Goal: Transaction & Acquisition: Book appointment/travel/reservation

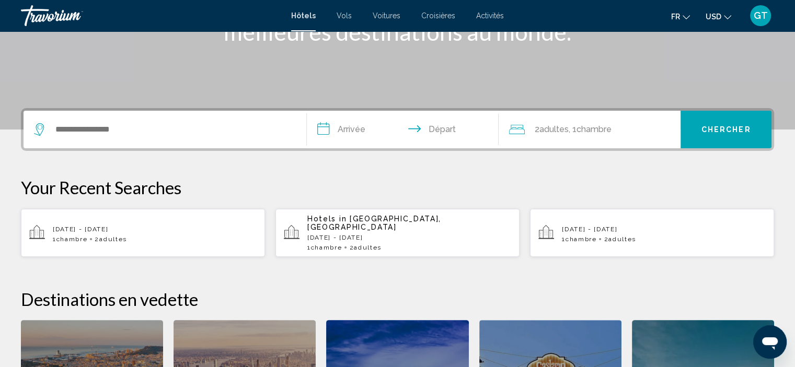
scroll to position [209, 0]
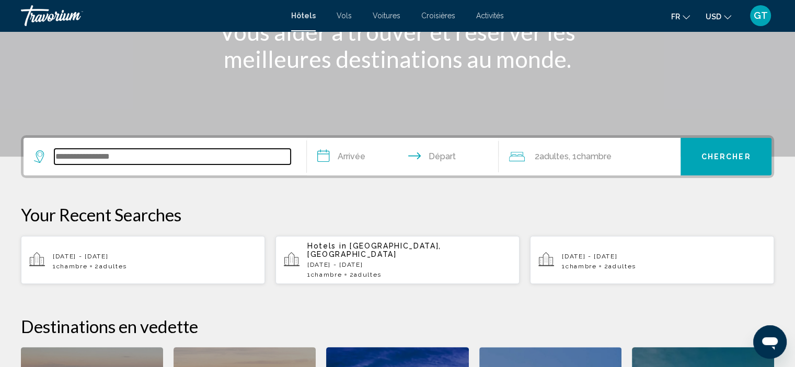
click at [151, 159] on input "Search widget" at bounding box center [172, 157] width 236 height 16
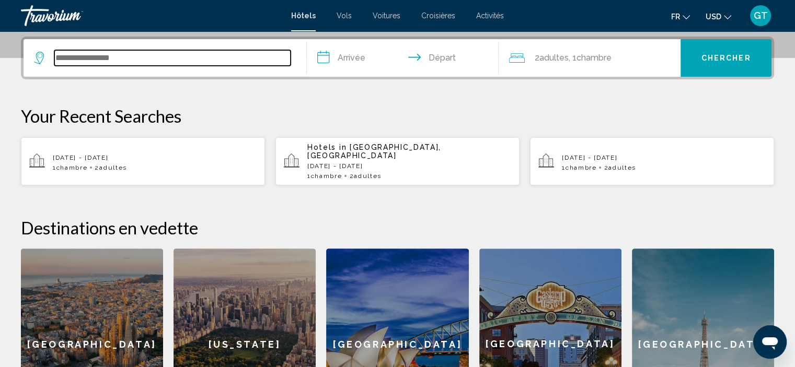
scroll to position [258, 0]
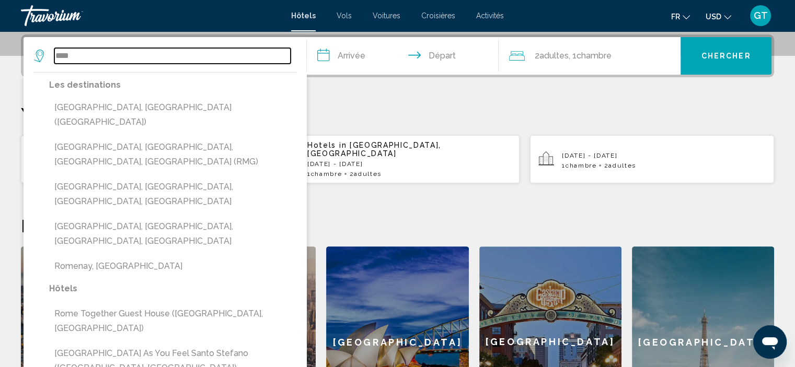
type input "****"
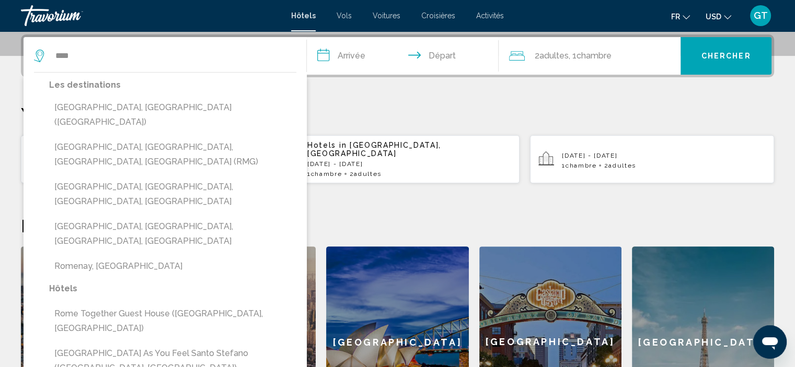
click at [357, 53] on input "**********" at bounding box center [405, 57] width 196 height 41
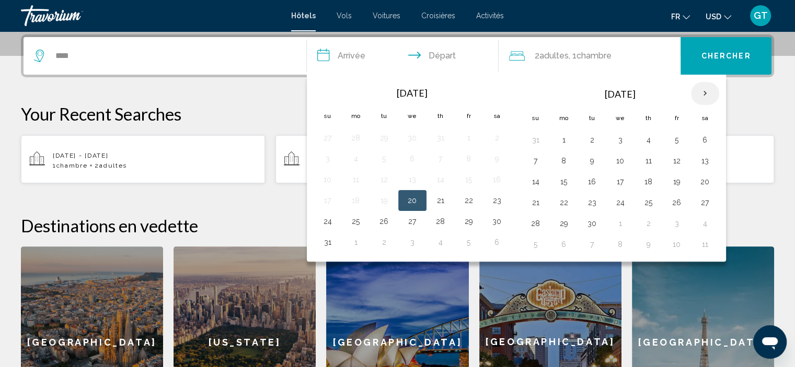
click at [702, 94] on th "Next month" at bounding box center [705, 93] width 28 height 23
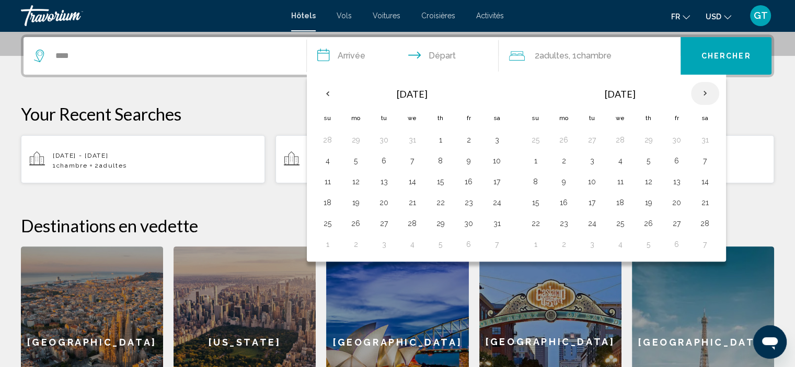
click at [700, 94] on th "Next month" at bounding box center [705, 93] width 28 height 23
click at [361, 180] on button "11" at bounding box center [356, 182] width 17 height 15
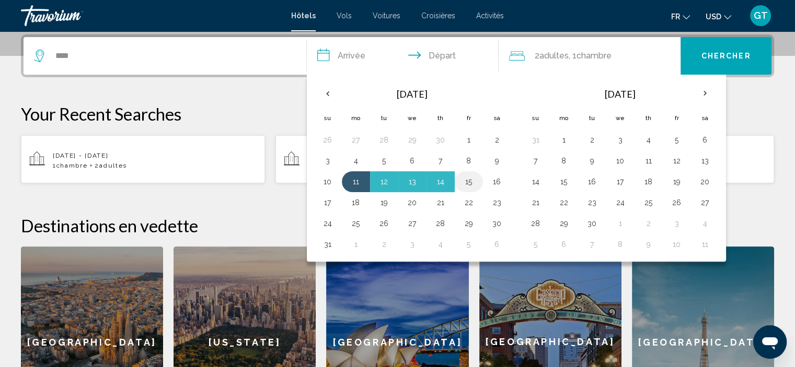
click at [468, 180] on button "15" at bounding box center [468, 182] width 17 height 15
type input "**********"
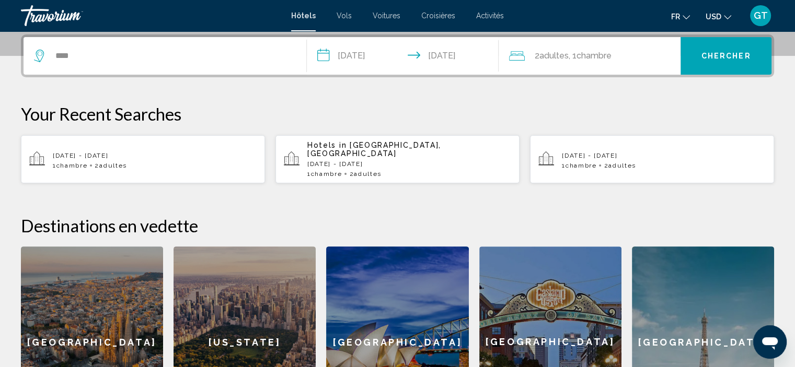
click at [723, 56] on span "Chercher" at bounding box center [726, 56] width 50 height 8
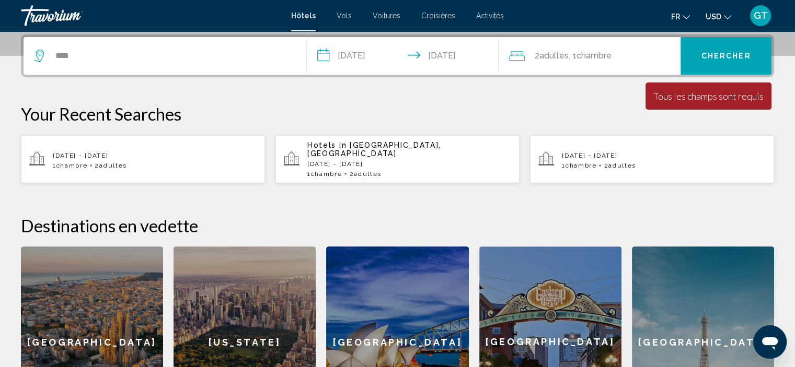
click at [549, 56] on span "Adultes" at bounding box center [553, 56] width 29 height 10
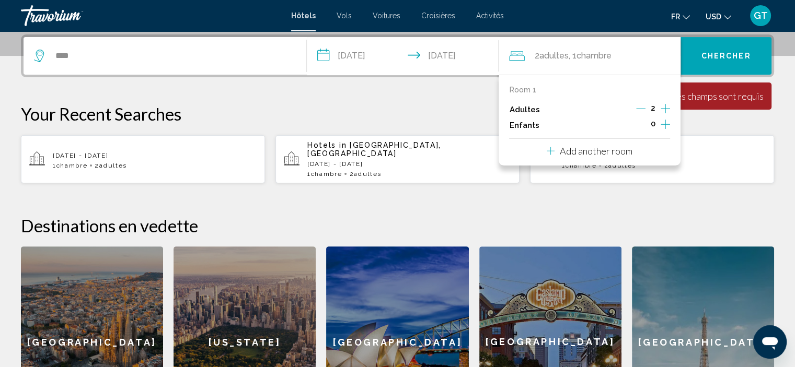
click at [568, 57] on span "Adultes" at bounding box center [553, 56] width 29 height 10
click at [581, 57] on span "Chambre" at bounding box center [593, 56] width 35 height 10
click at [462, 80] on div "**********" at bounding box center [397, 235] width 795 height 403
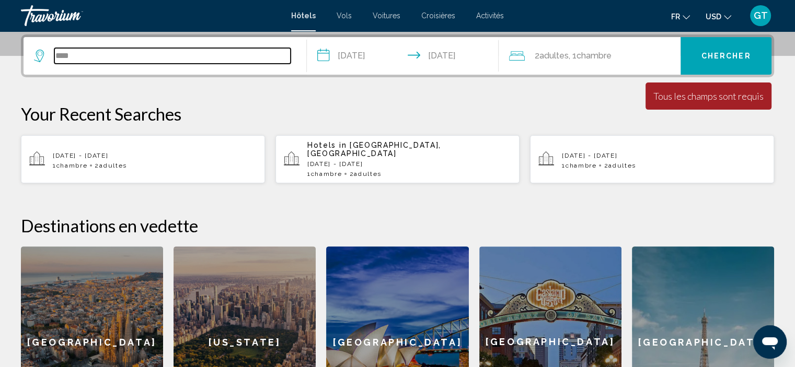
click at [102, 57] on input "****" at bounding box center [172, 56] width 236 height 16
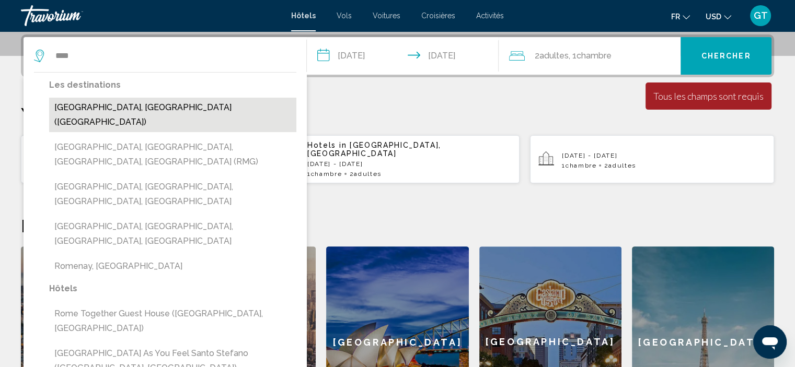
click at [111, 110] on button "[GEOGRAPHIC_DATA], [GEOGRAPHIC_DATA] ([GEOGRAPHIC_DATA])" at bounding box center [172, 115] width 247 height 34
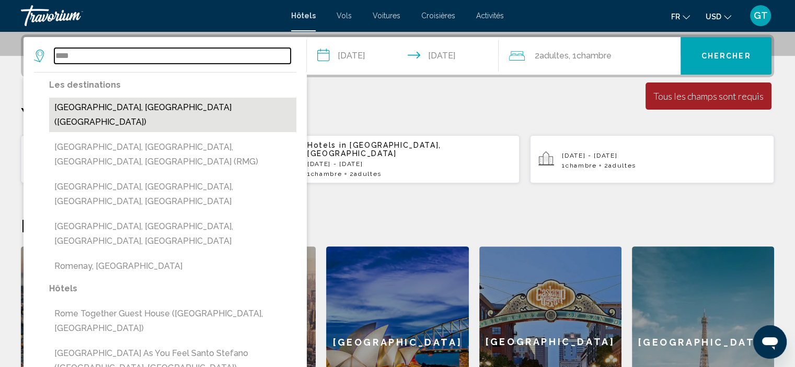
type input "**********"
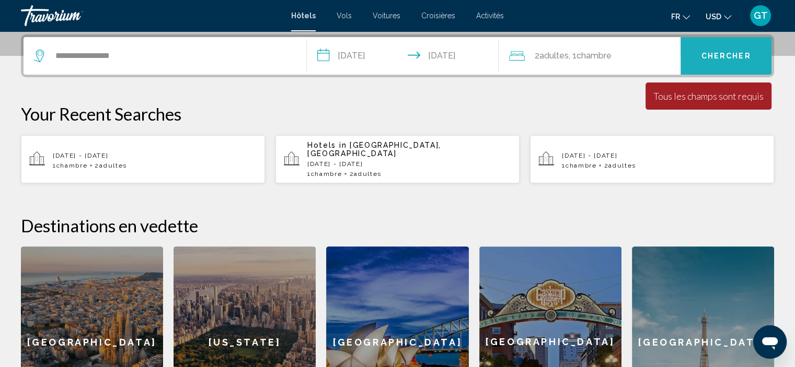
click at [711, 64] on button "Chercher" at bounding box center [725, 56] width 91 height 38
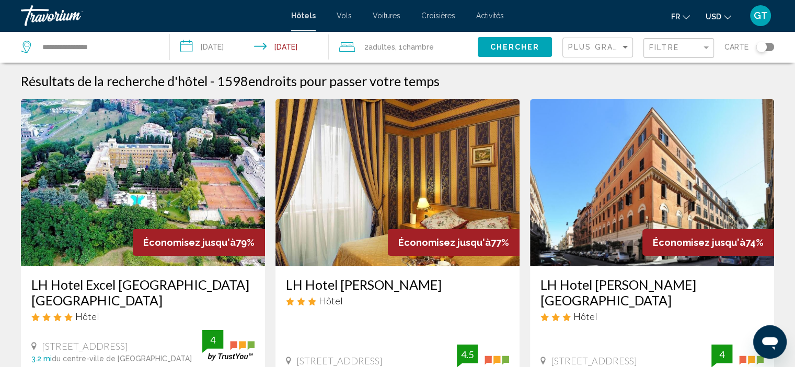
click at [713, 16] on span "USD" at bounding box center [714, 17] width 16 height 8
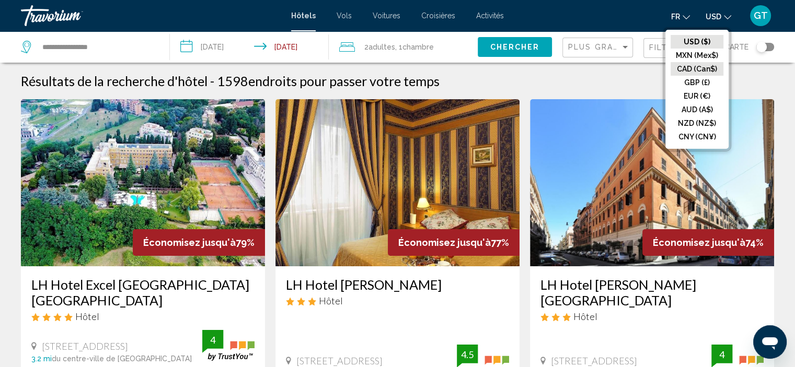
click at [699, 67] on button "CAD (Can$)" at bounding box center [696, 69] width 53 height 14
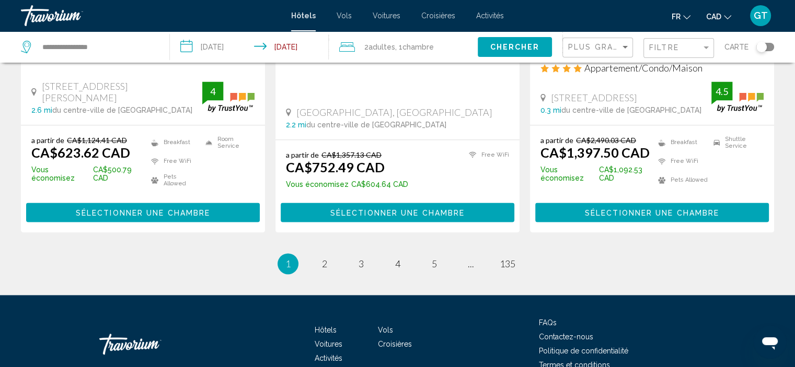
scroll to position [1451, 0]
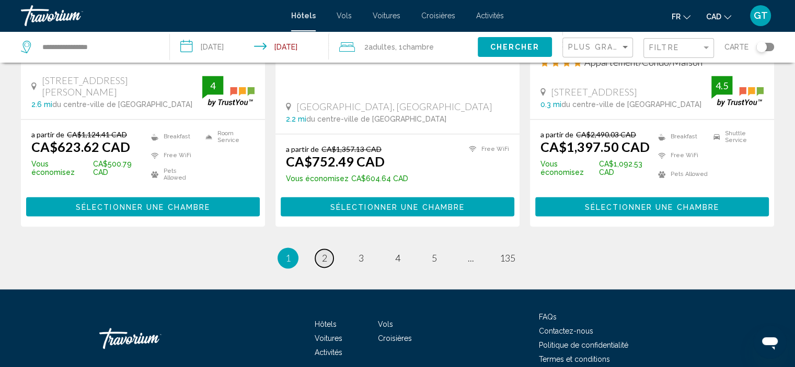
click at [324, 252] on span "2" at bounding box center [324, 257] width 5 height 11
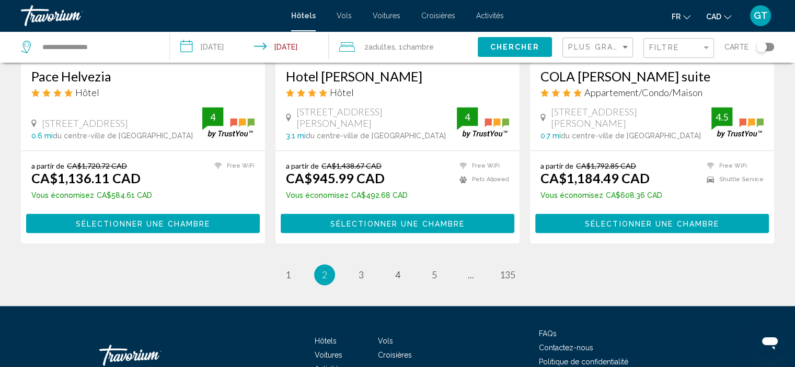
scroll to position [1436, 0]
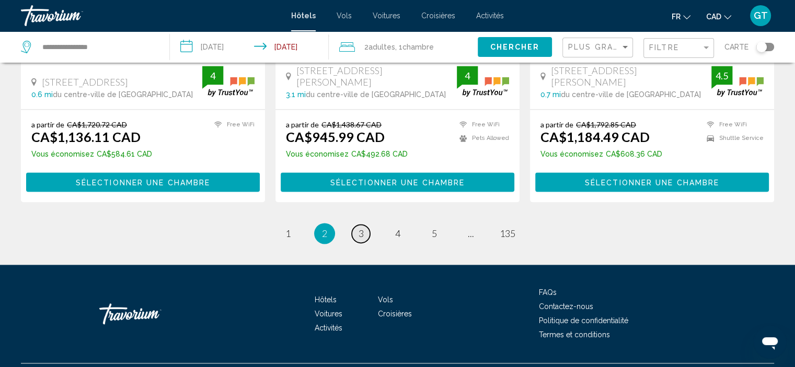
click at [363, 228] on span "3" at bounding box center [360, 233] width 5 height 11
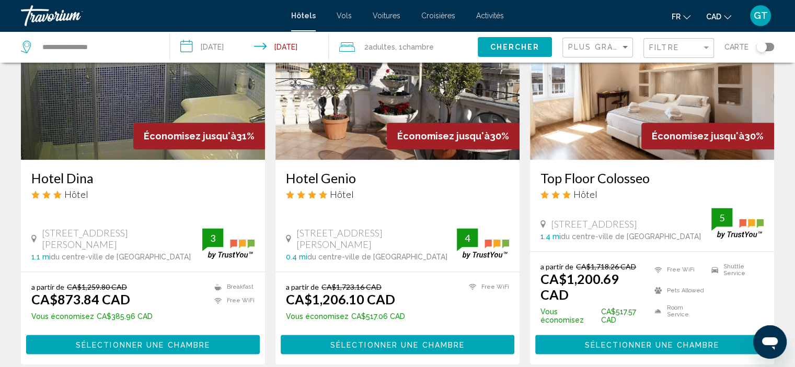
scroll to position [1306, 0]
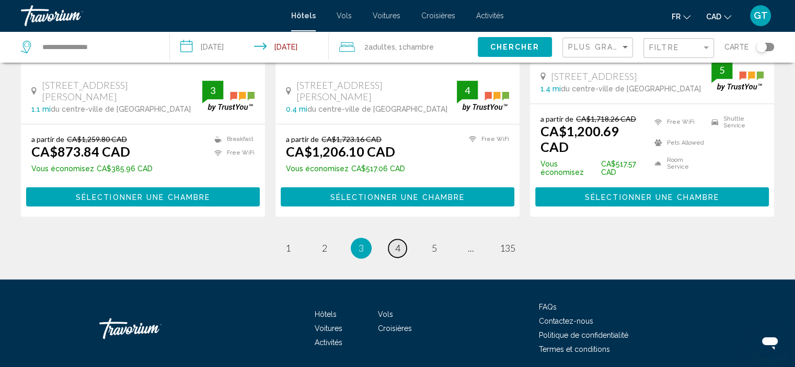
click at [397, 242] on span "4" at bounding box center [397, 247] width 5 height 11
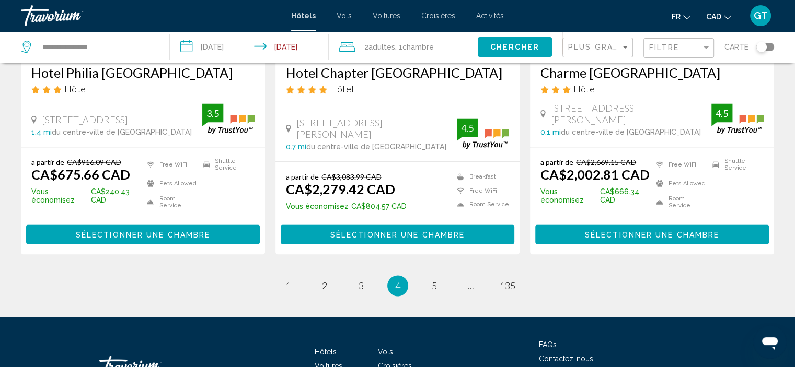
scroll to position [1332, 0]
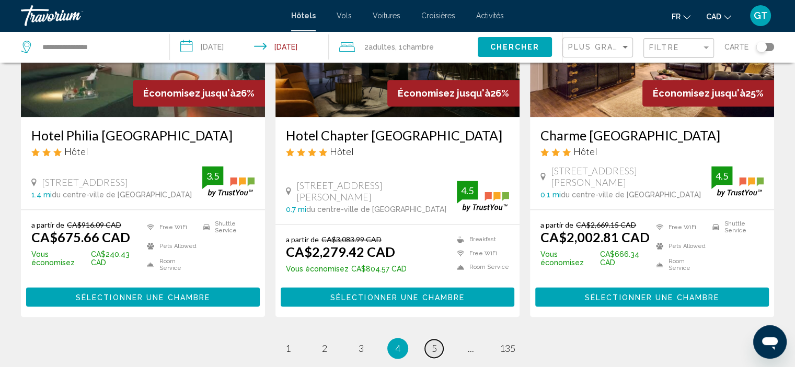
click at [437, 340] on link "page 5" at bounding box center [434, 349] width 18 height 18
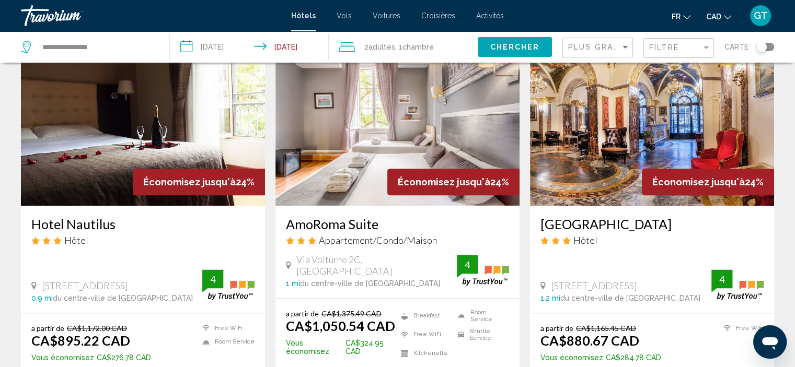
scroll to position [1359, 0]
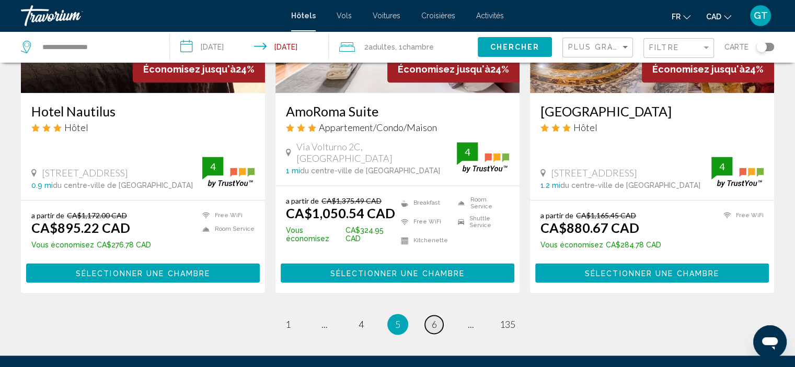
click at [435, 319] on span "6" at bounding box center [434, 324] width 5 height 11
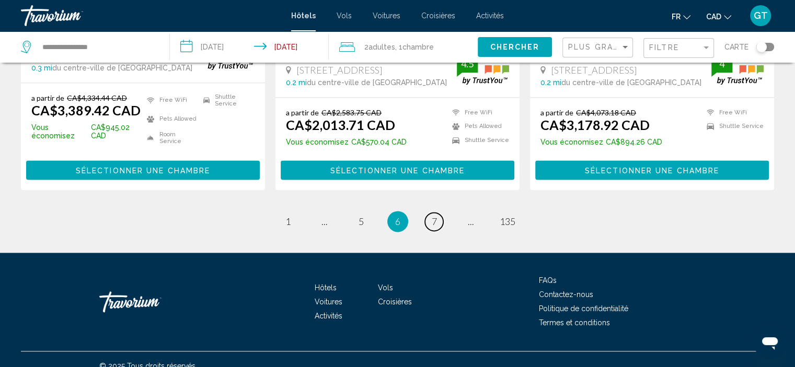
scroll to position [1441, 0]
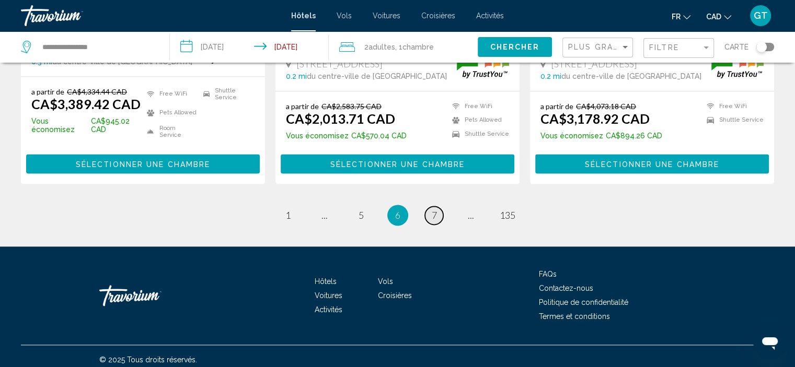
click at [441, 210] on link "page 7" at bounding box center [434, 215] width 18 height 18
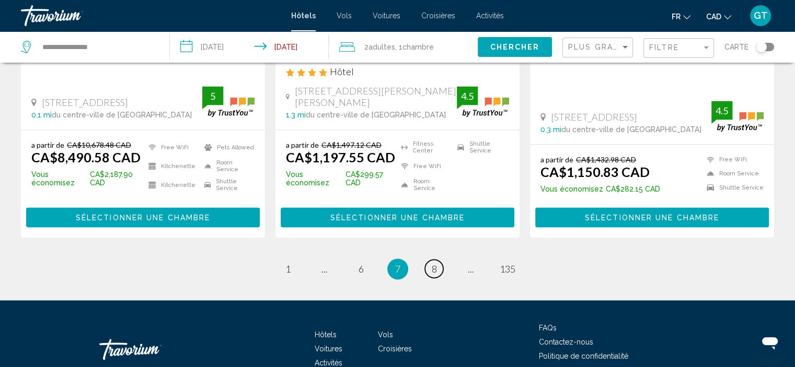
scroll to position [1452, 0]
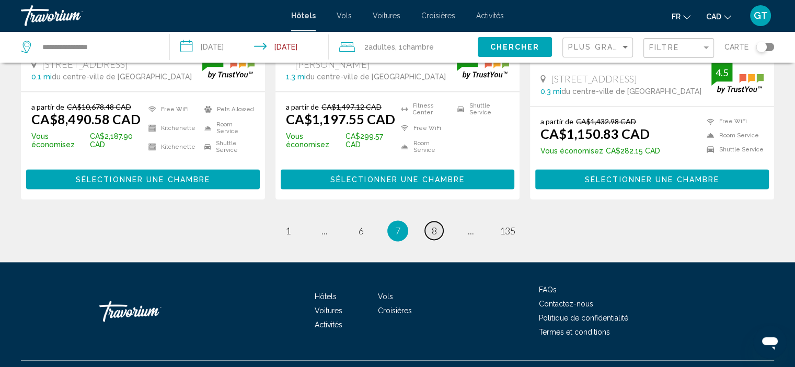
click at [435, 225] on span "8" at bounding box center [434, 230] width 5 height 11
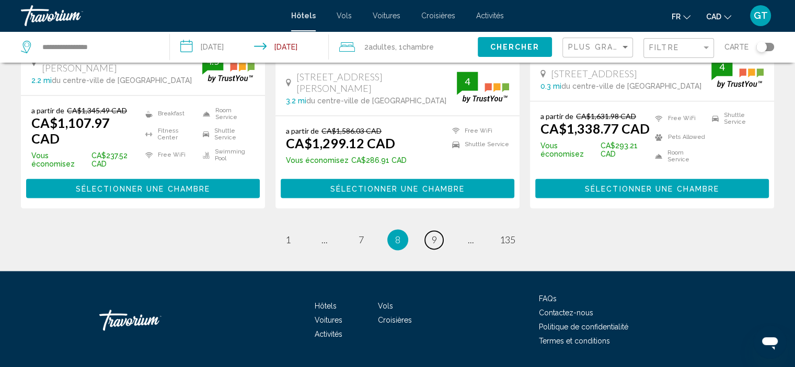
scroll to position [1482, 0]
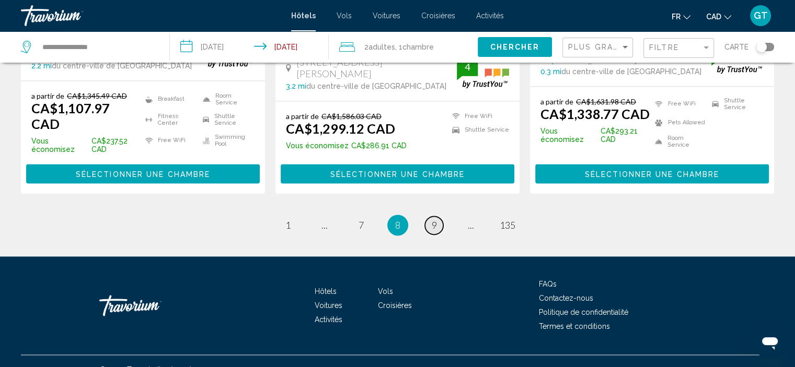
click at [437, 216] on link "page 9" at bounding box center [434, 225] width 18 height 18
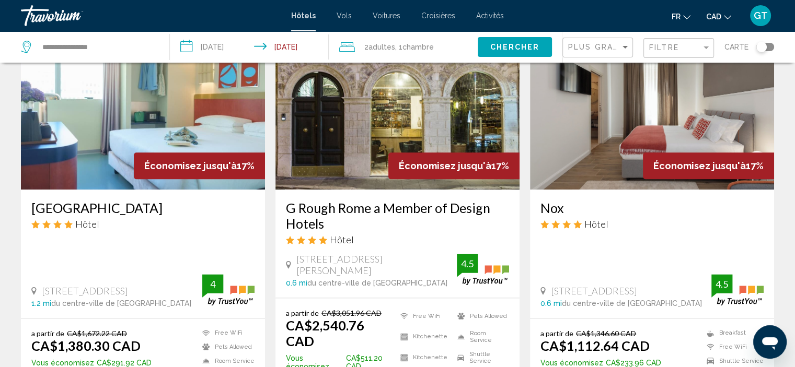
scroll to position [1359, 0]
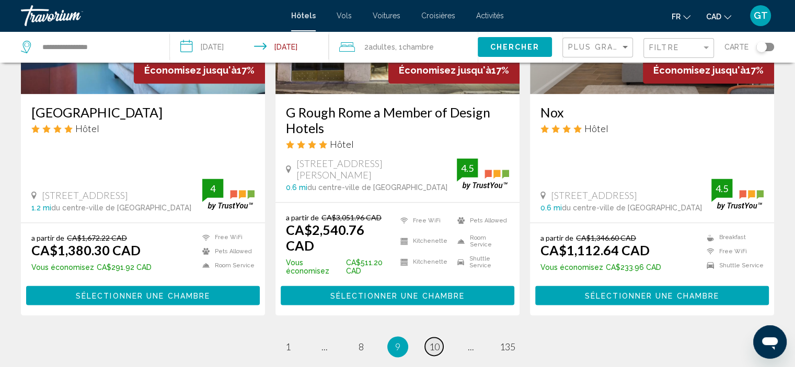
click at [437, 341] on span "10" at bounding box center [434, 346] width 10 height 11
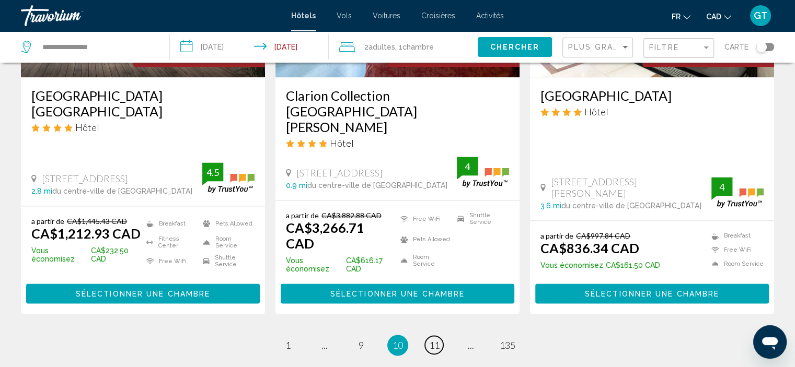
scroll to position [1411, 0]
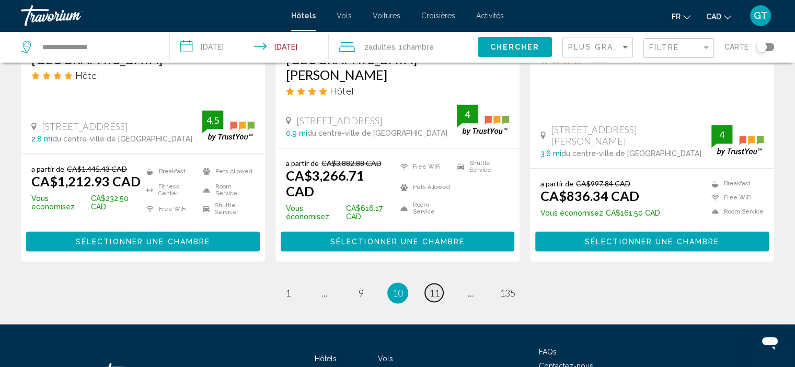
click at [435, 287] on span "11" at bounding box center [434, 292] width 10 height 11
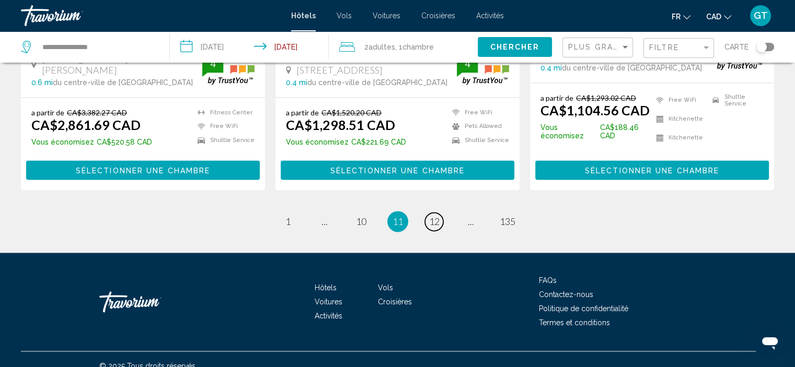
scroll to position [1468, 0]
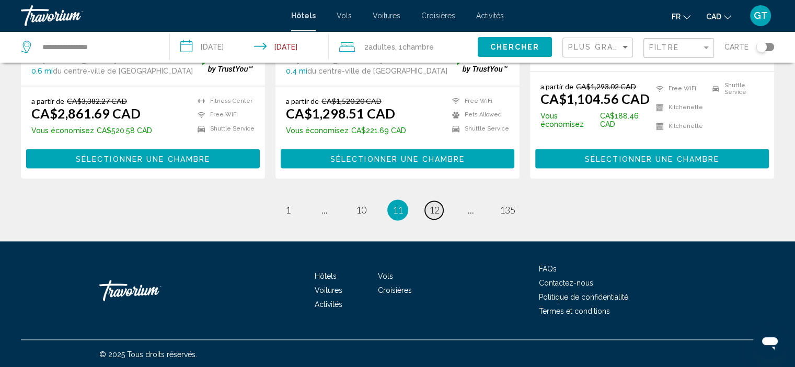
click at [432, 211] on span "12" at bounding box center [434, 209] width 10 height 11
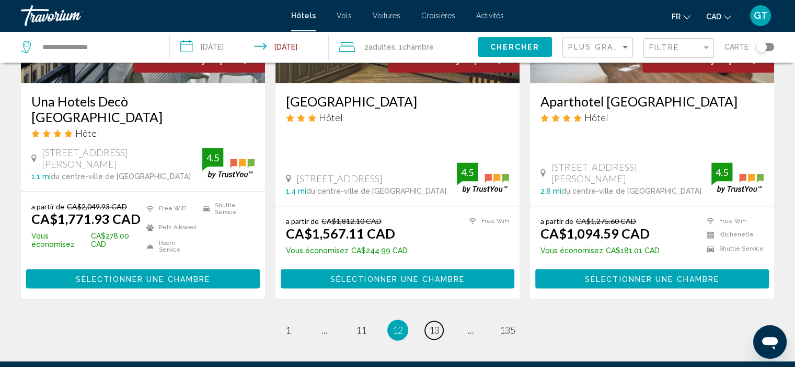
scroll to position [1411, 0]
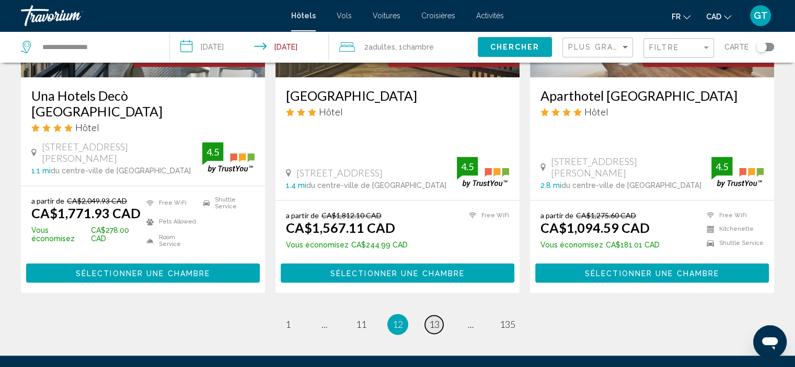
click at [433, 319] on span "13" at bounding box center [434, 324] width 10 height 11
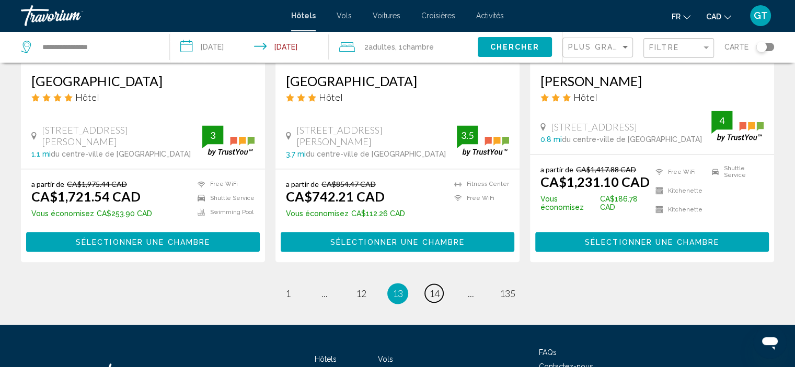
scroll to position [1451, 0]
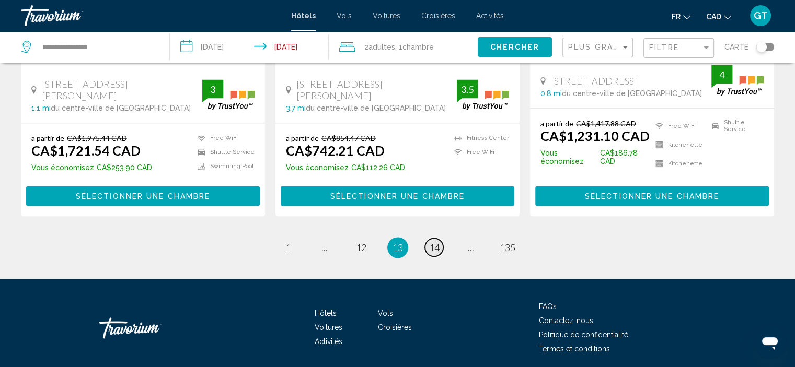
click at [437, 242] on span "14" at bounding box center [434, 247] width 10 height 11
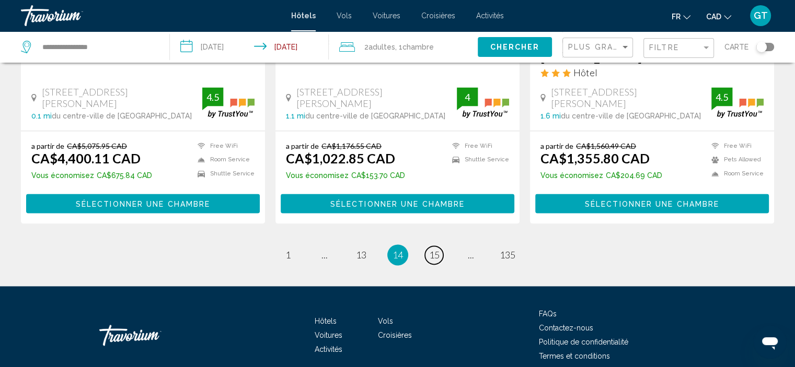
scroll to position [1436, 0]
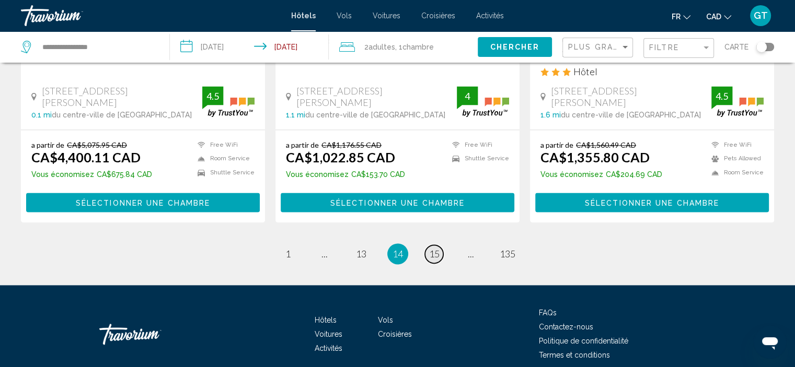
click at [435, 248] on span "15" at bounding box center [434, 253] width 10 height 11
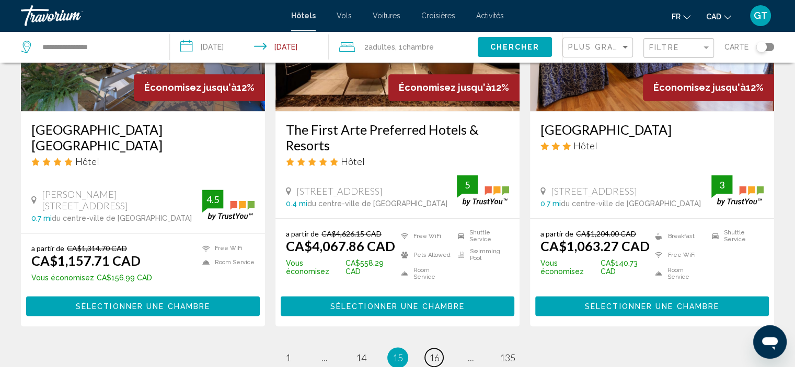
scroll to position [1452, 0]
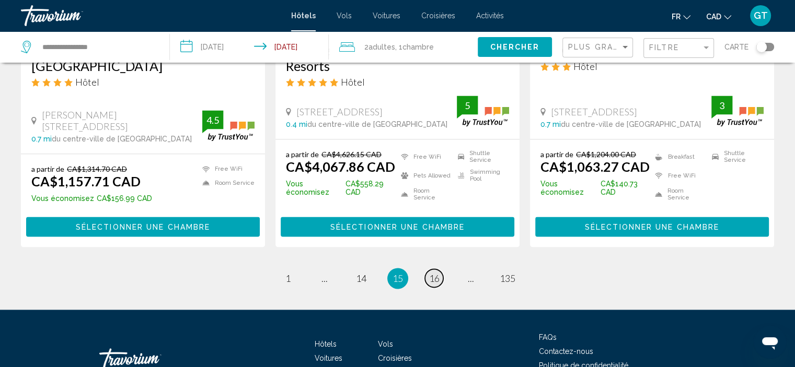
click at [437, 273] on span "16" at bounding box center [434, 278] width 10 height 11
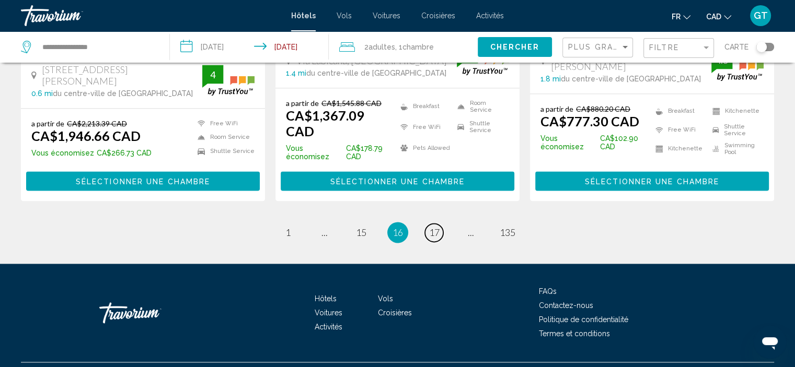
scroll to position [1472, 0]
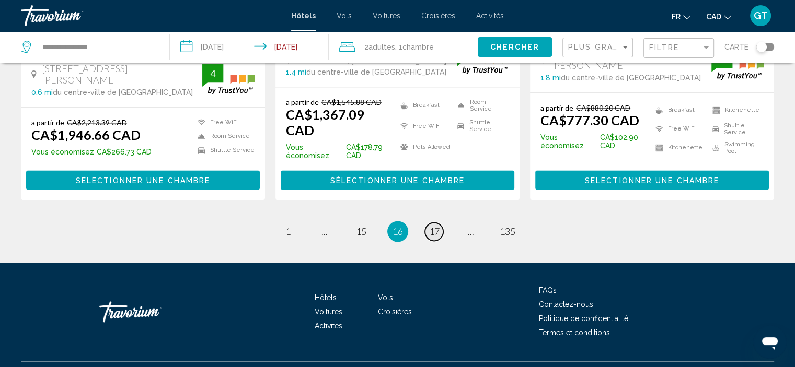
click at [440, 223] on link "page 17" at bounding box center [434, 232] width 18 height 18
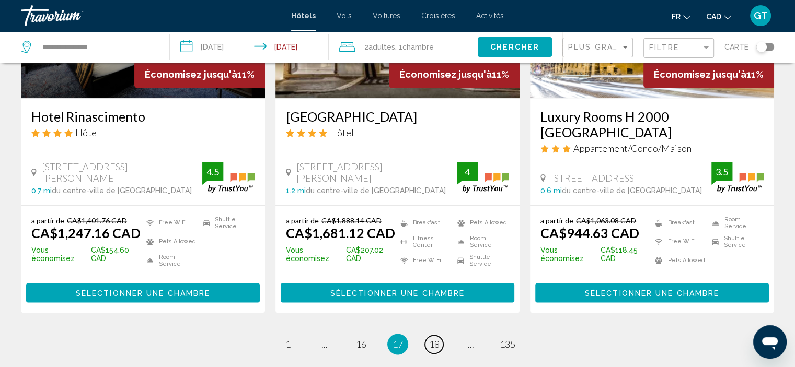
scroll to position [1467, 0]
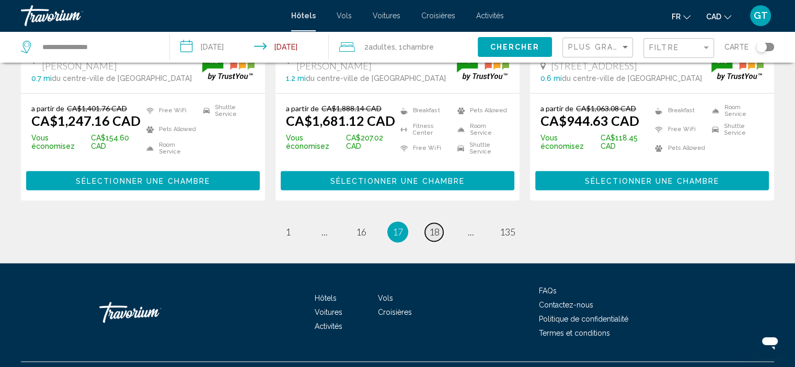
click at [440, 223] on link "page 18" at bounding box center [434, 232] width 18 height 18
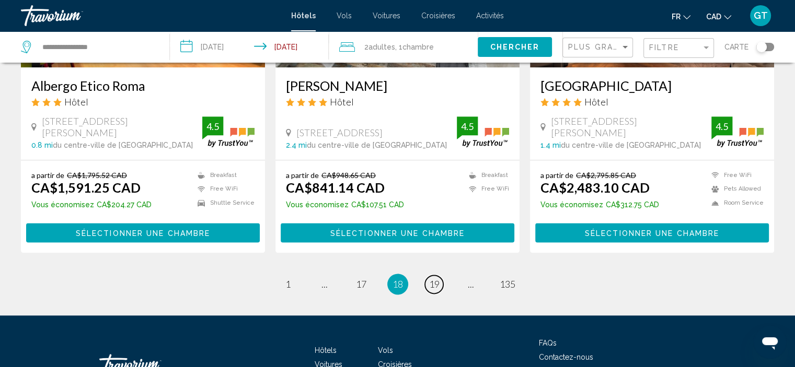
scroll to position [1421, 0]
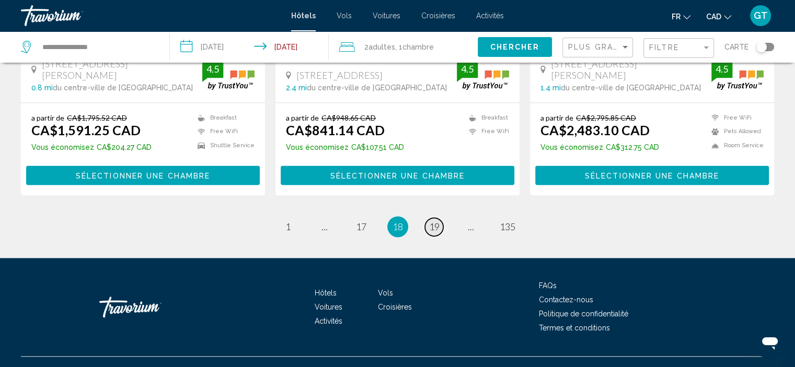
click at [437, 221] on span "19" at bounding box center [434, 226] width 10 height 11
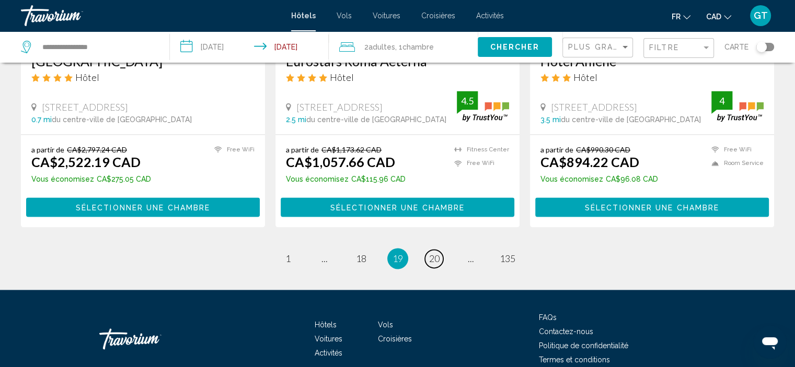
scroll to position [1453, 0]
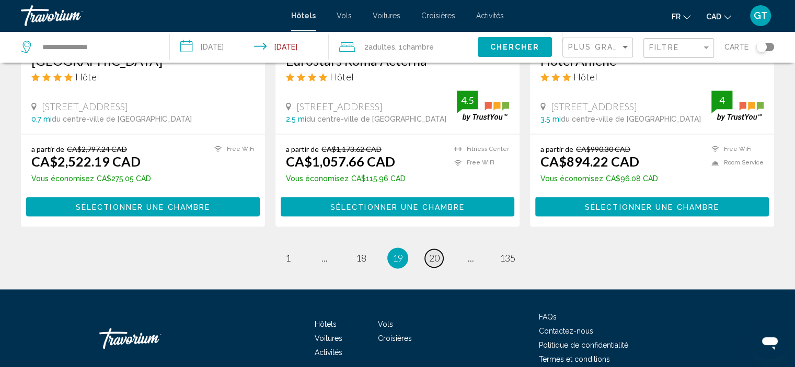
click at [440, 249] on link "page 20" at bounding box center [434, 258] width 18 height 18
